Goal: Task Accomplishment & Management: Manage account settings

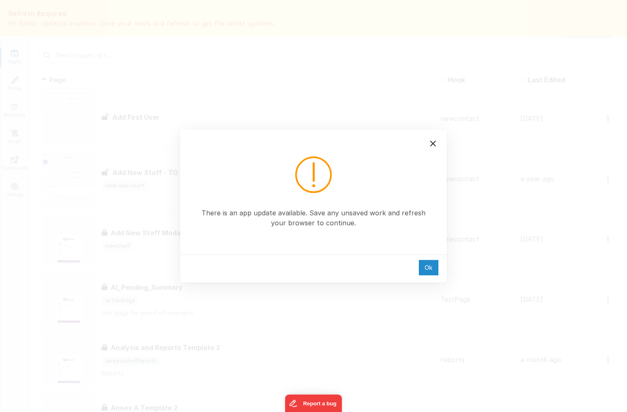
click at [426, 267] on div "Ok" at bounding box center [429, 267] width 20 height 15
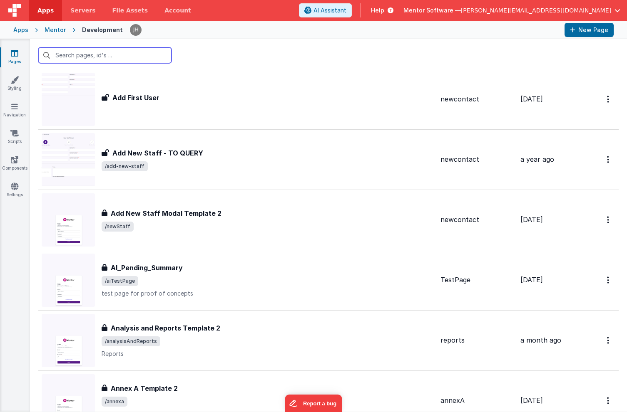
scroll to position [26, 0]
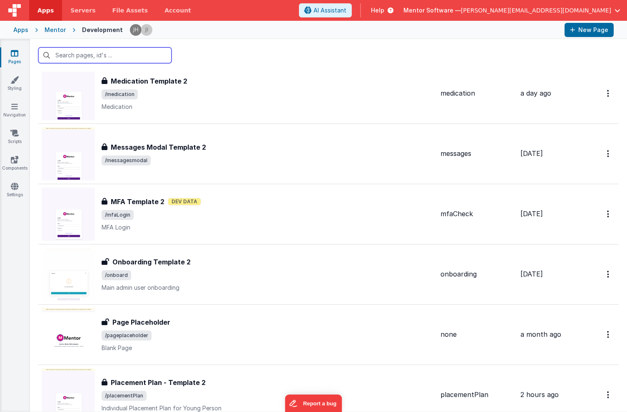
scroll to position [1894, 0]
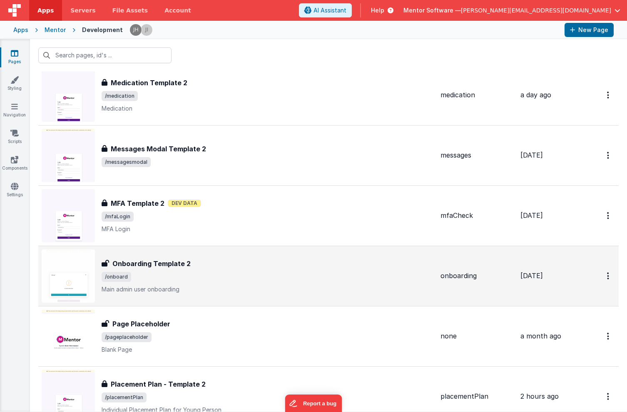
click at [216, 272] on div "Onboarding Template 2 Onboarding Template 2 /onboard Main admin user onboarding" at bounding box center [268, 276] width 332 height 35
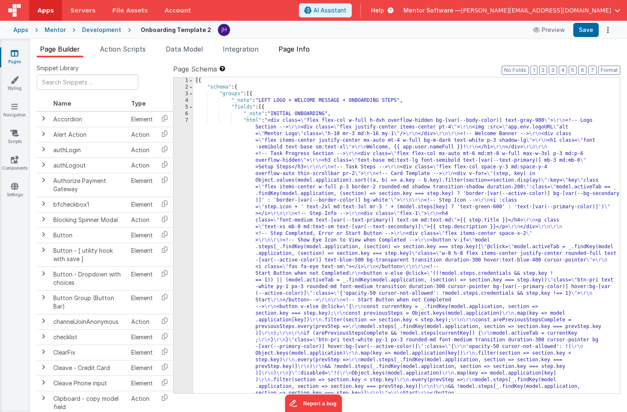
click at [300, 51] on span "Page Info" at bounding box center [293, 49] width 31 height 8
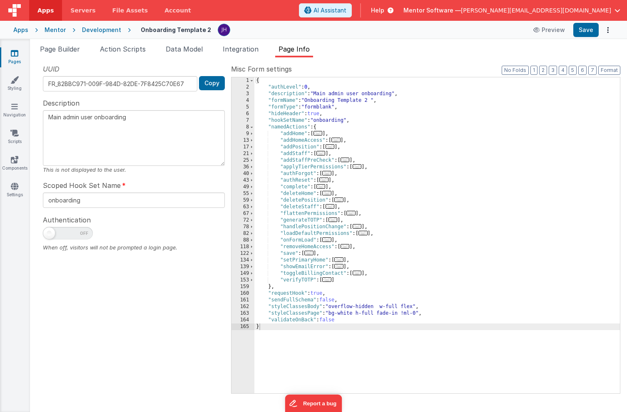
click at [19, 55] on link "Pages" at bounding box center [15, 57] width 30 height 17
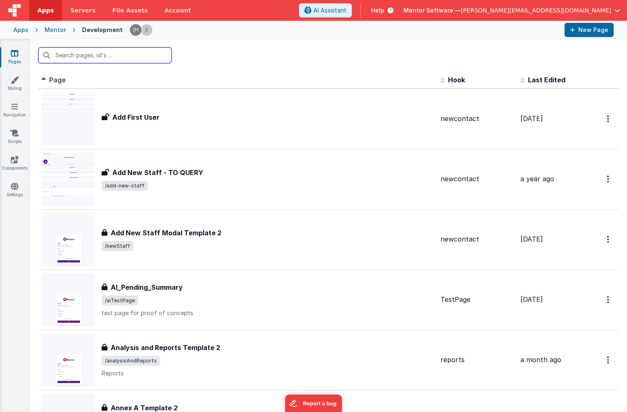
click at [144, 55] on input "text" at bounding box center [104, 55] width 133 height 16
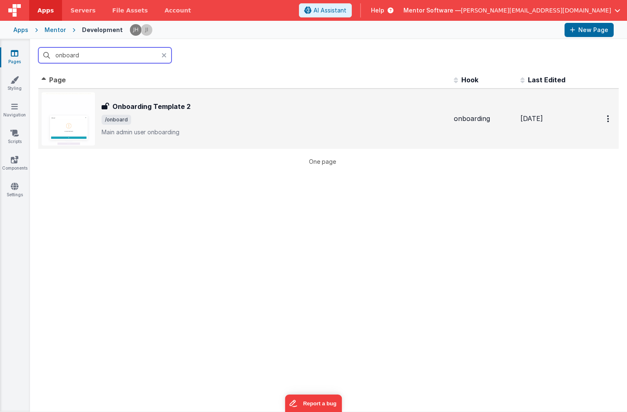
type input "onboard"
click at [166, 113] on div "Onboarding Template 2 Onboarding Template 2 /onboard Main admin user onboarding" at bounding box center [274, 119] width 345 height 35
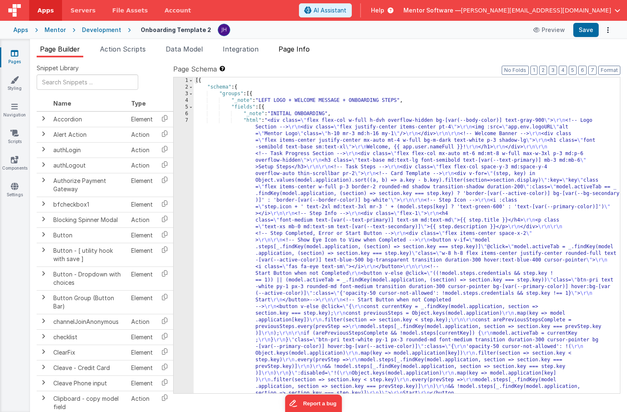
click at [301, 50] on span "Page Info" at bounding box center [293, 49] width 31 height 8
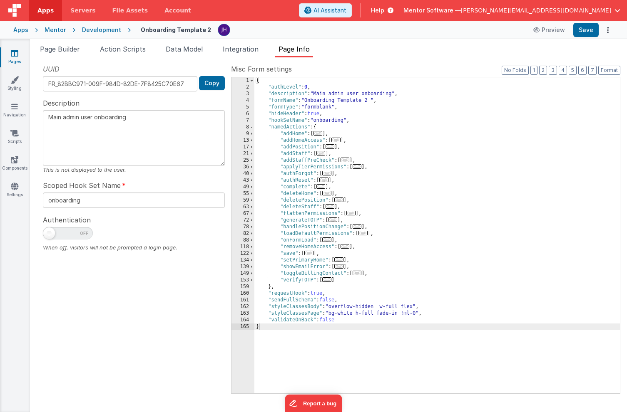
click at [52, 235] on span at bounding box center [49, 234] width 12 height 12
click at [50, 235] on input "checkbox" at bounding box center [46, 232] width 7 height 7
checkbox input "true"
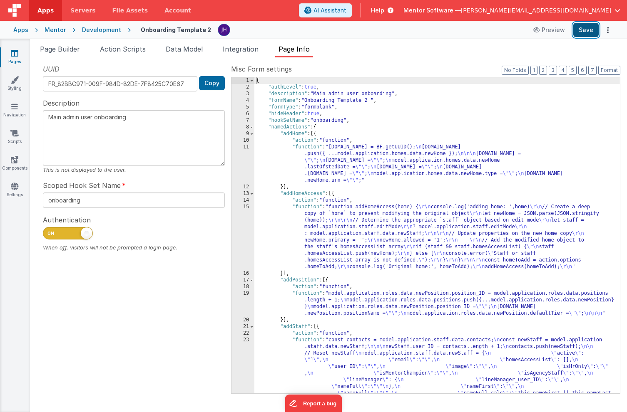
click at [585, 26] on button "Save" at bounding box center [585, 30] width 25 height 14
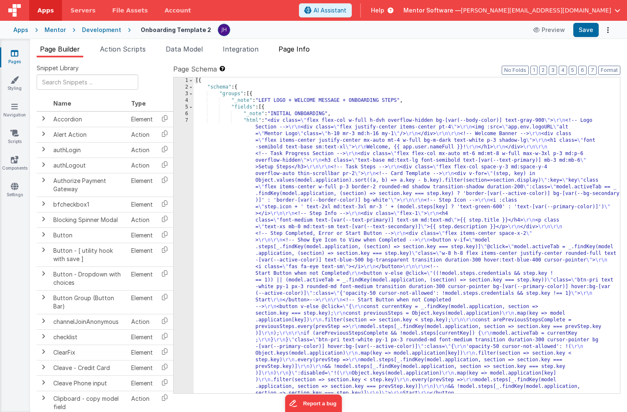
click at [308, 51] on span "Page Info" at bounding box center [293, 49] width 31 height 8
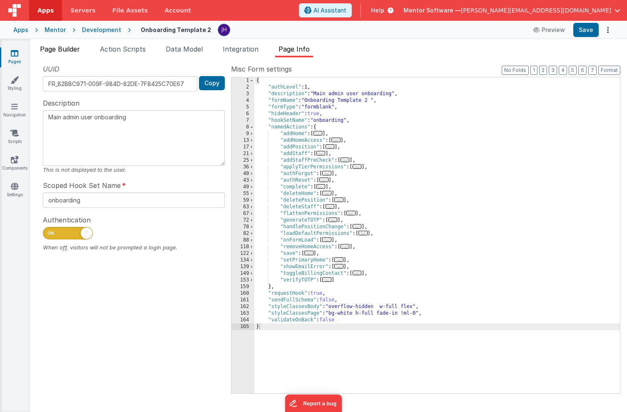
click at [55, 52] on span "Page Builder" at bounding box center [60, 49] width 40 height 8
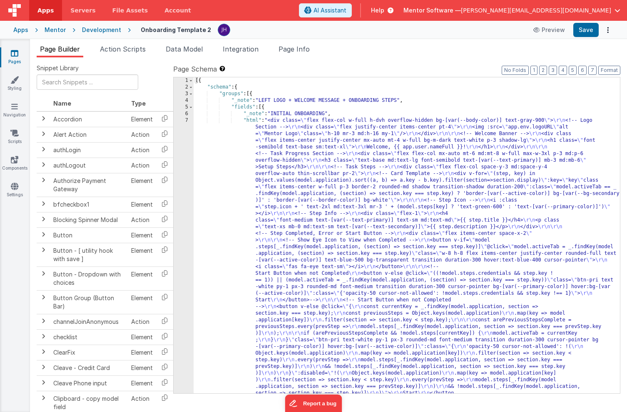
click at [18, 55] on icon at bounding box center [14, 53] width 7 height 8
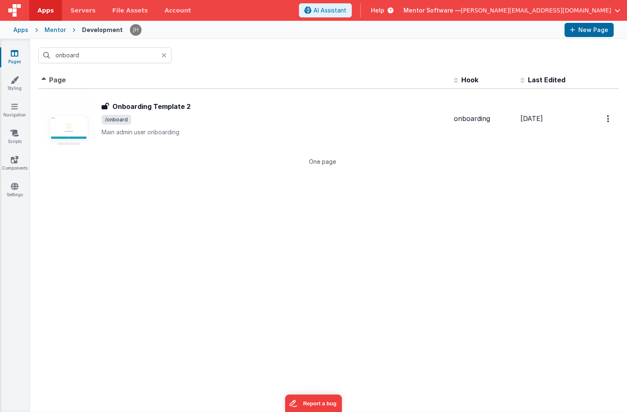
click at [164, 55] on icon at bounding box center [163, 55] width 5 height 7
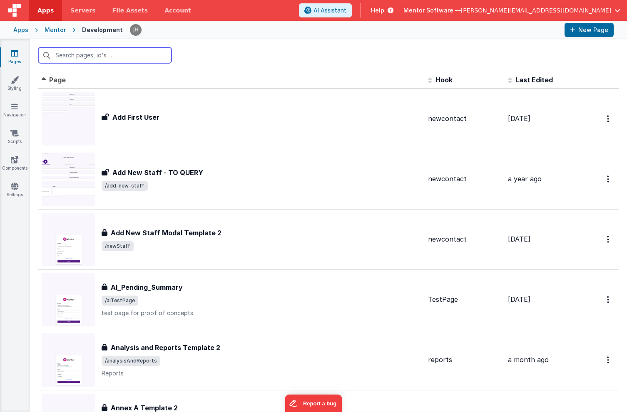
click at [121, 57] on input "text" at bounding box center [104, 55] width 133 height 16
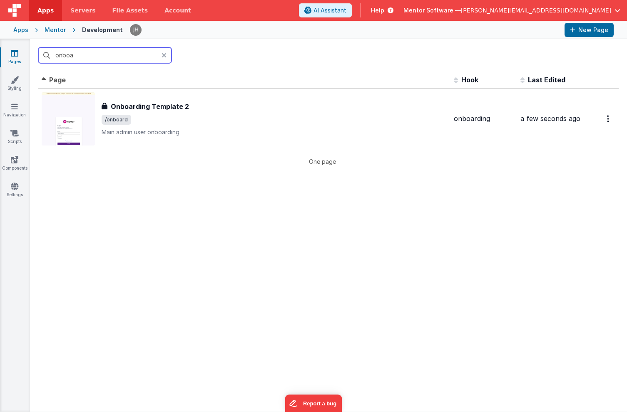
click at [126, 53] on input "onboa" at bounding box center [104, 55] width 133 height 16
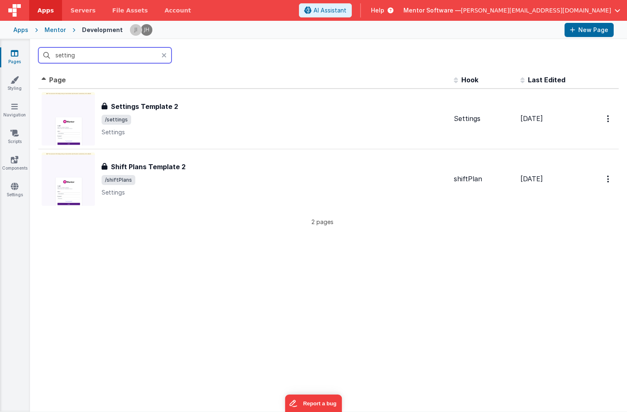
type input "setting"
click at [165, 54] on icon at bounding box center [163, 55] width 5 height 7
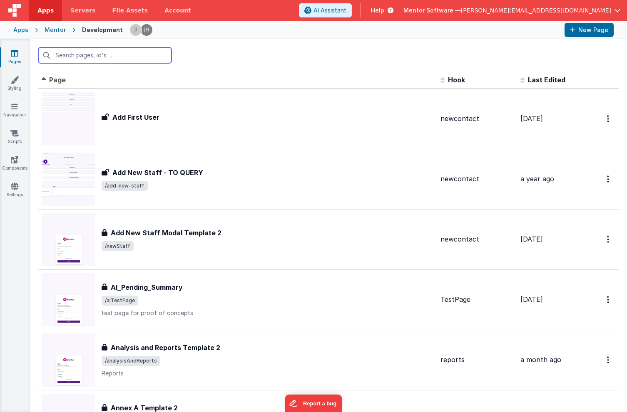
click at [109, 52] on input "text" at bounding box center [104, 55] width 133 height 16
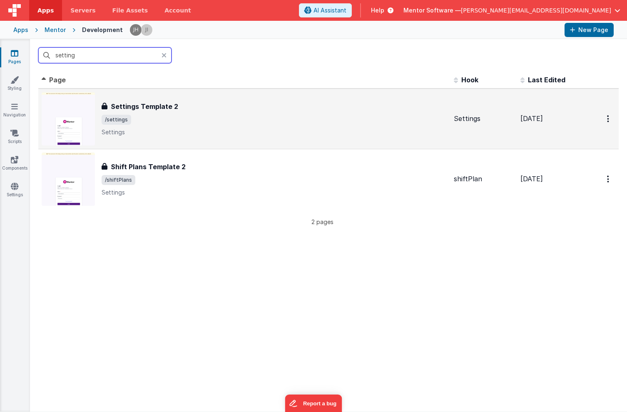
type input "setting"
click at [203, 113] on div "Settings Template 2 Settings Template 2 /settings Settings" at bounding box center [274, 119] width 345 height 35
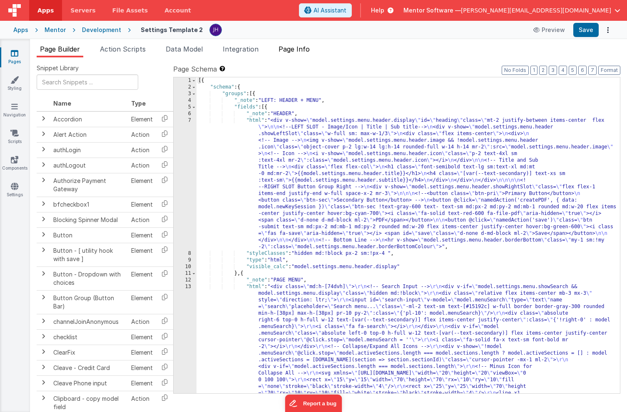
click at [308, 51] on span "Page Info" at bounding box center [293, 49] width 31 height 8
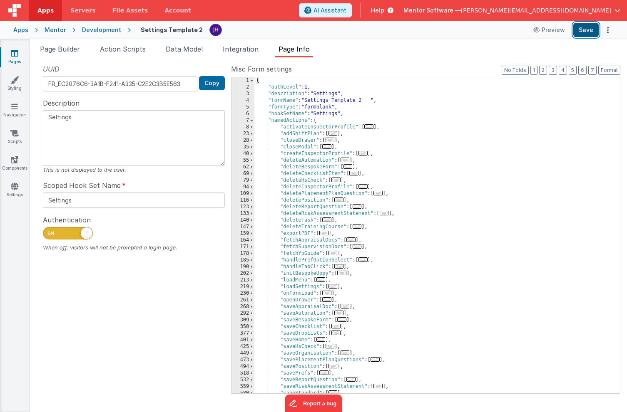
click at [586, 28] on button "Save" at bounding box center [585, 30] width 25 height 14
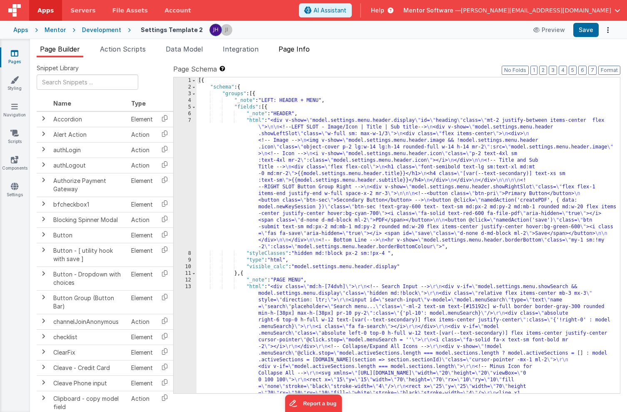
click at [305, 52] on span "Page Info" at bounding box center [293, 49] width 31 height 8
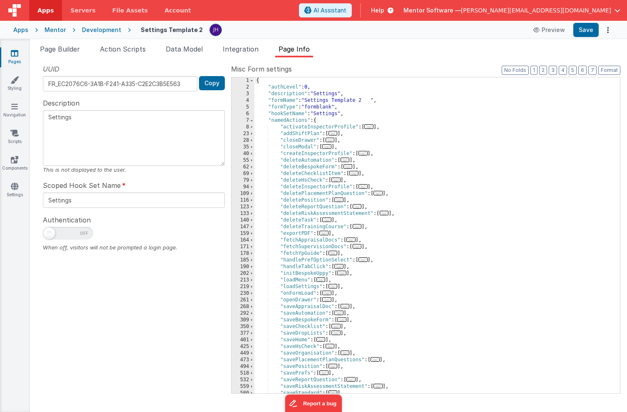
click at [16, 57] on icon at bounding box center [14, 53] width 7 height 8
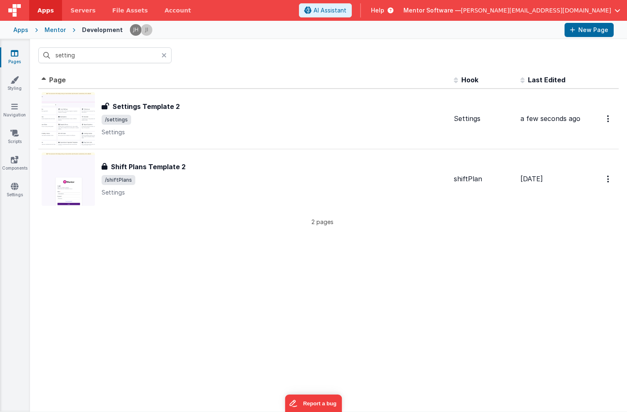
click at [164, 56] on icon at bounding box center [163, 55] width 5 height 7
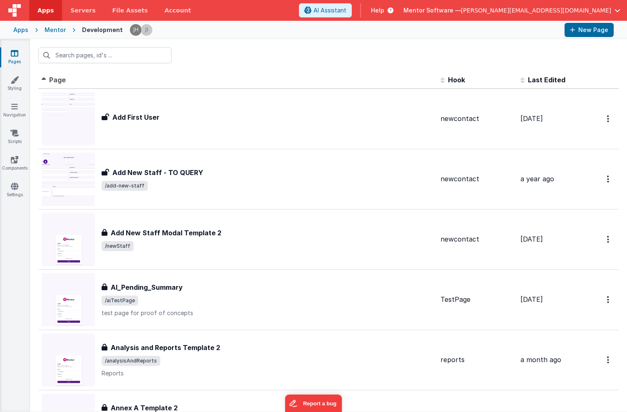
click at [238, 57] on div at bounding box center [328, 55] width 597 height 32
